Goal: Find specific page/section: Find specific page/section

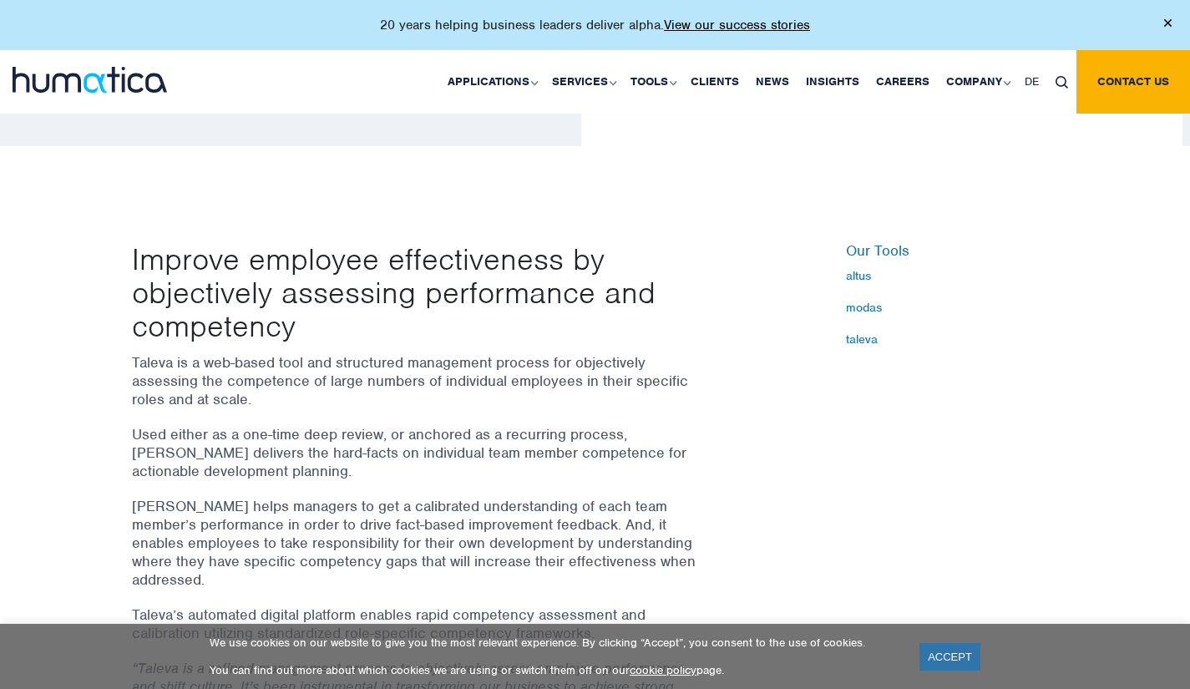
scroll to position [385, 0]
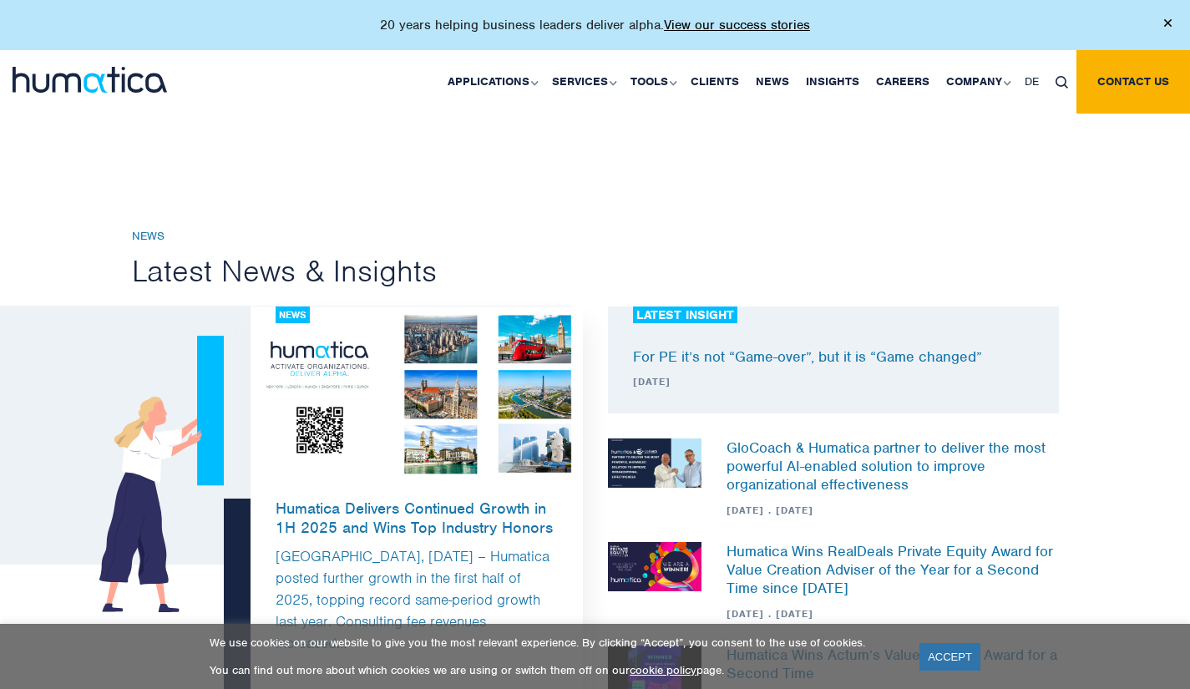
click at [115, 557] on img at bounding box center [161, 474] width 125 height 276
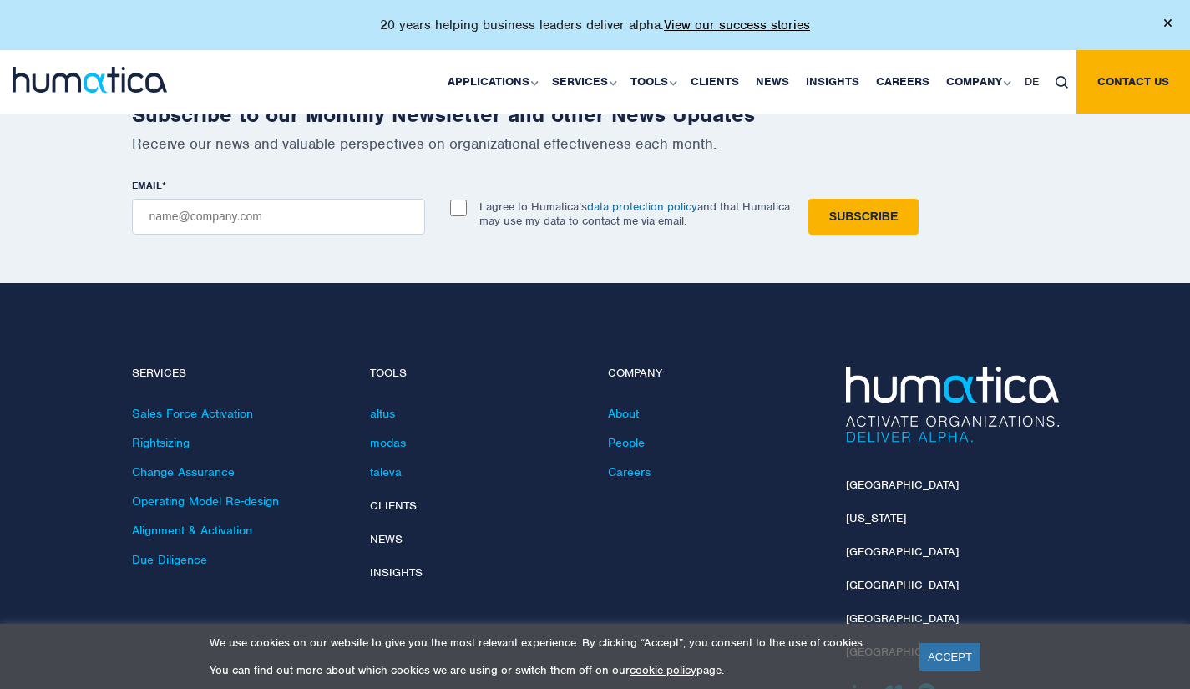
scroll to position [1907, 0]
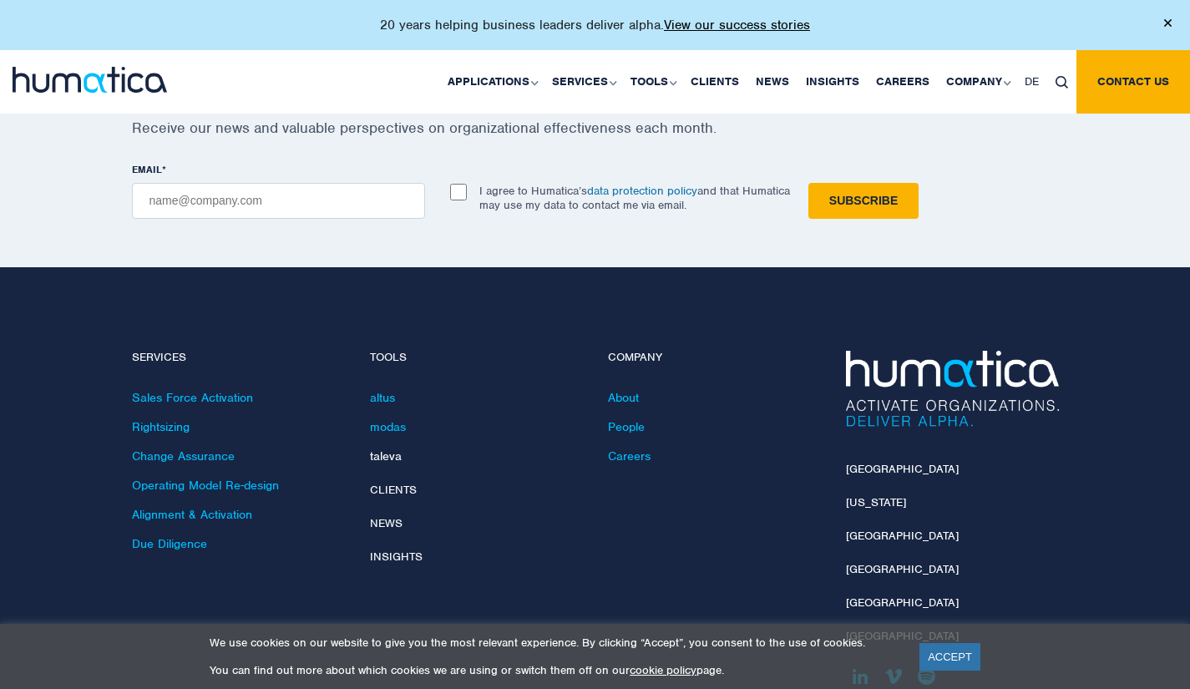
click at [389, 448] on link "taleva" at bounding box center [386, 455] width 32 height 15
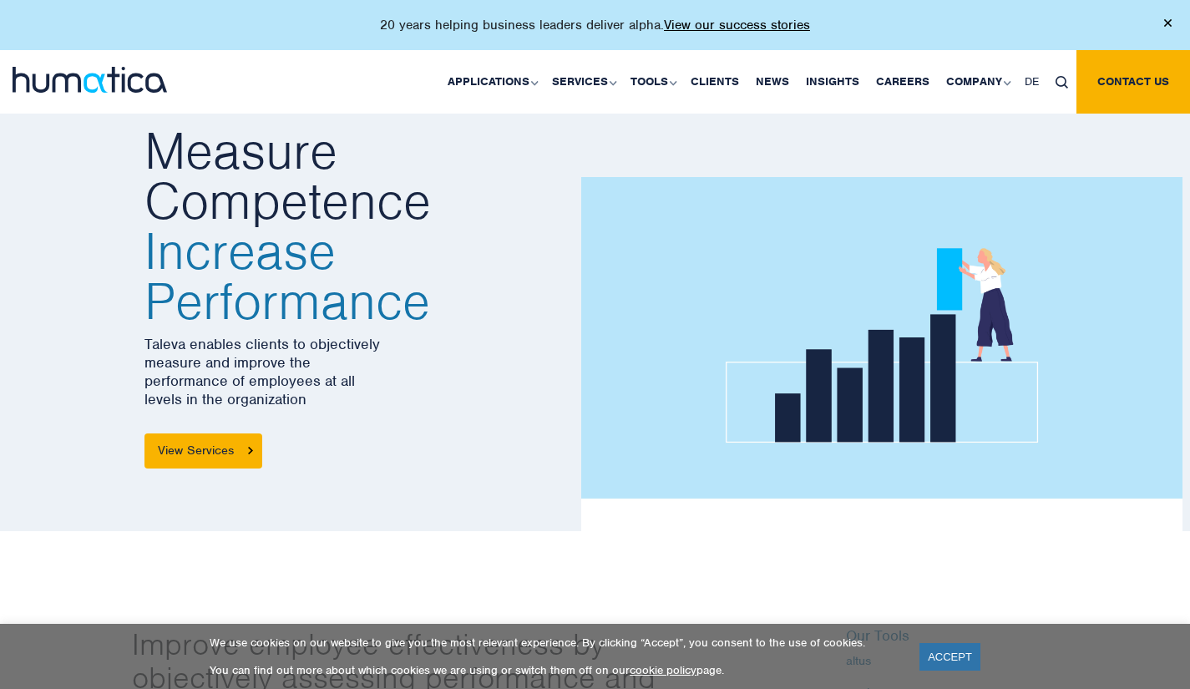
click at [0, 0] on link "Change Assurance" at bounding box center [0, 0] width 0 height 0
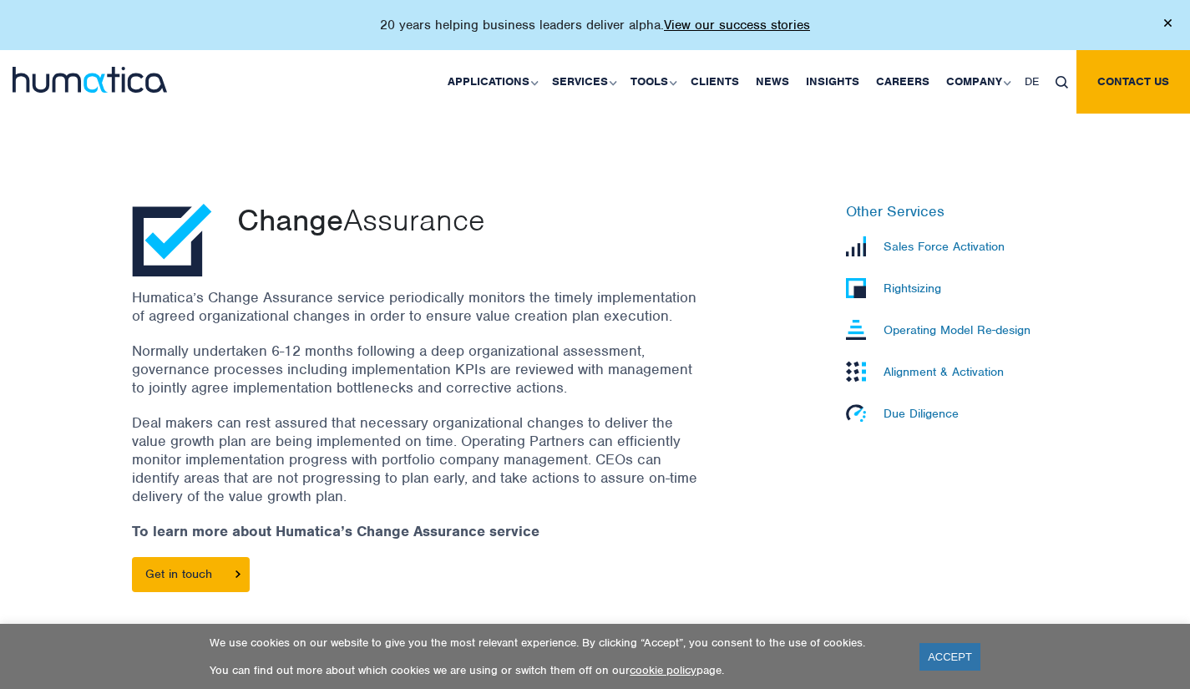
scroll to position [417, 0]
